Goal: Task Accomplishment & Management: Use online tool/utility

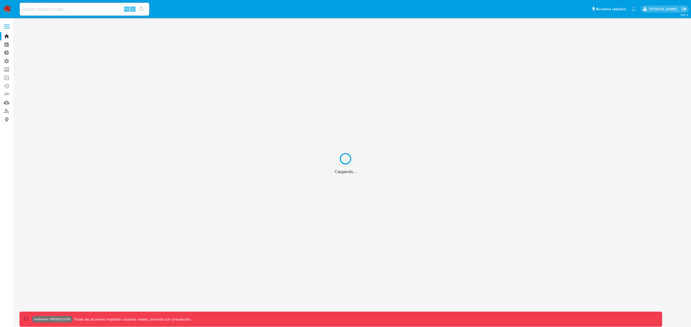
click at [8, 69] on div "Cargando..." at bounding box center [345, 163] width 691 height 327
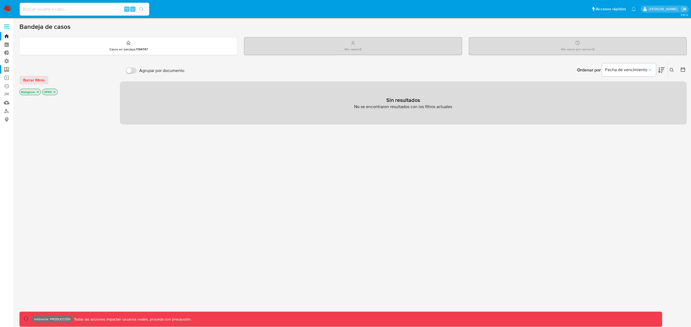
click at [6, 70] on label "Screening" at bounding box center [32, 69] width 64 height 8
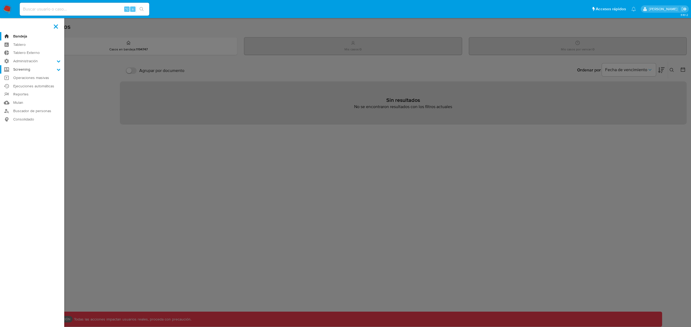
click at [0, 0] on input "Screening" at bounding box center [0, 0] width 0 height 0
click at [22, 104] on link "Herramientas" at bounding box center [32, 104] width 64 height 7
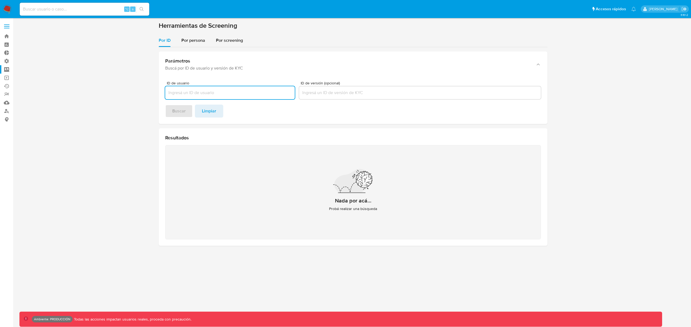
click at [325, 94] on input "ID de versión (opcional)" at bounding box center [420, 92] width 242 height 7
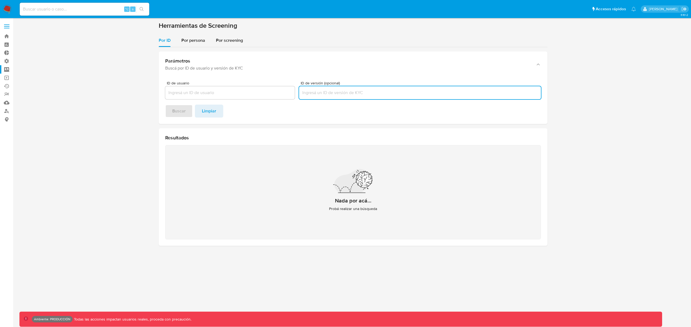
click at [250, 95] on input "ID de usuario" at bounding box center [230, 92] width 130 height 7
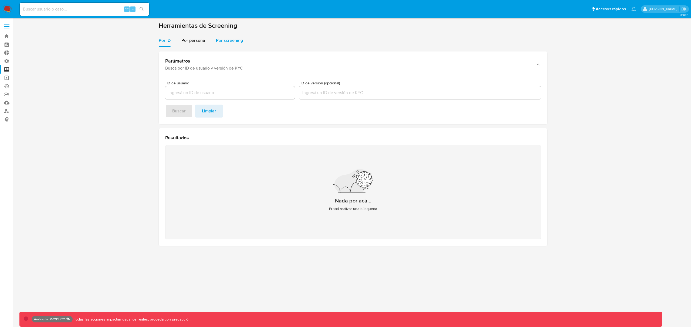
drag, startPoint x: 200, startPoint y: 42, endPoint x: 215, endPoint y: 41, distance: 14.9
click at [200, 42] on span "Por persona" at bounding box center [193, 40] width 24 height 6
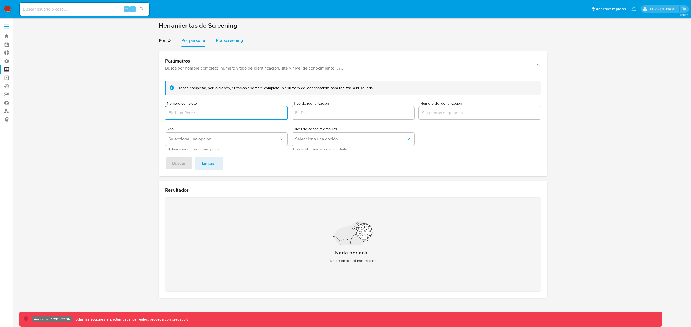
click at [228, 42] on span "Por screening" at bounding box center [229, 40] width 27 height 6
click at [200, 42] on span "Por persona" at bounding box center [193, 40] width 24 height 6
click at [167, 43] on span "Por ID" at bounding box center [165, 40] width 12 height 6
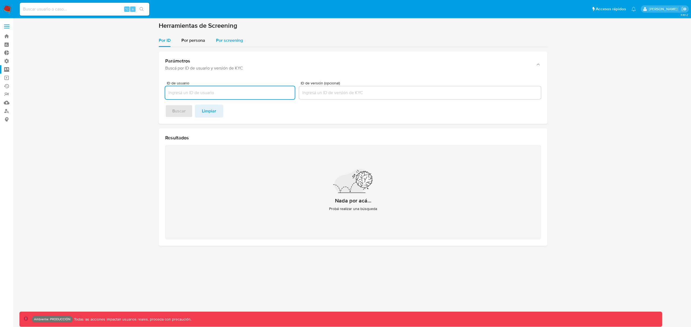
click at [234, 40] on span "Por screening" at bounding box center [229, 40] width 27 height 6
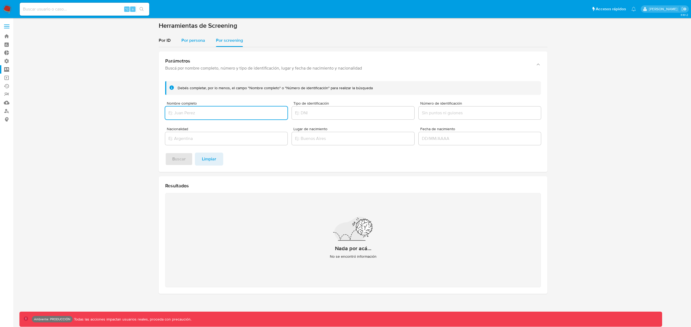
click at [196, 40] on span "Por persona" at bounding box center [193, 40] width 24 height 6
click at [328, 136] on button "Selecciona una opción" at bounding box center [353, 139] width 122 height 13
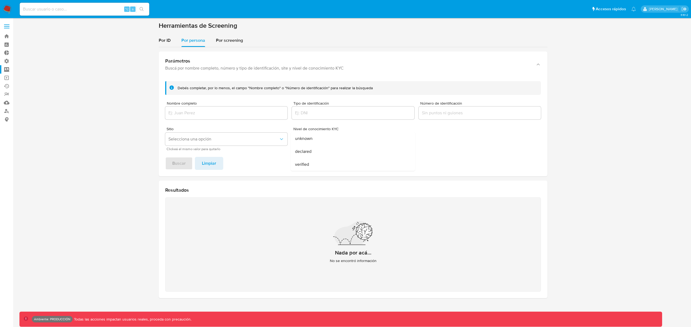
click at [476, 135] on form "Debés completar, por lo menos, el campo "Nombre completo" o "Número de identifi…" at bounding box center [353, 115] width 376 height 69
click at [5, 70] on label "Screening" at bounding box center [32, 69] width 64 height 8
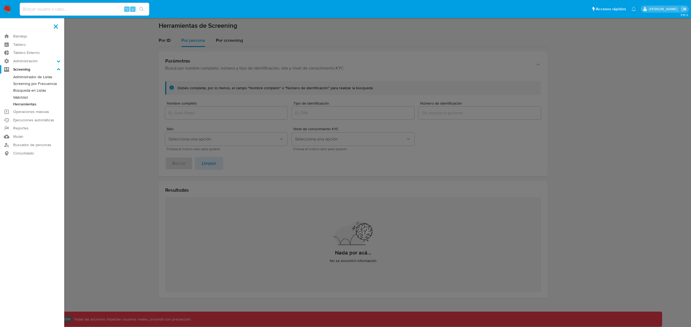
click at [0, 0] on input "Screening" at bounding box center [0, 0] width 0 height 0
click at [23, 90] on link "Búsqueda en Listas" at bounding box center [32, 90] width 64 height 7
